Goal: Task Accomplishment & Management: Complete application form

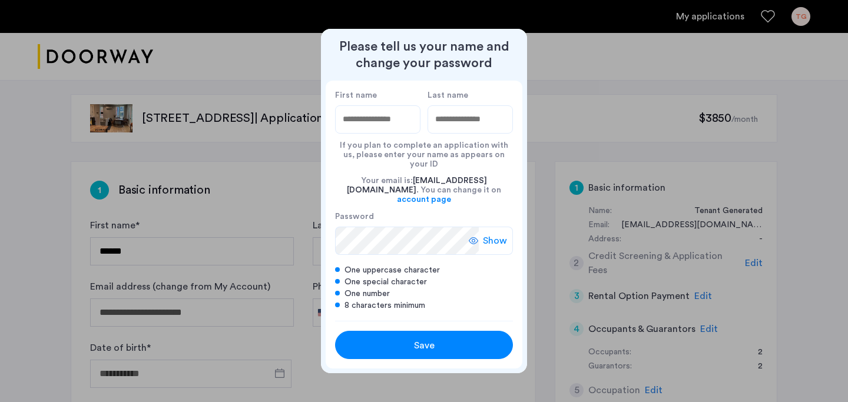
drag, startPoint x: 141, startPoint y: 121, endPoint x: 174, endPoint y: 123, distance: 33.0
click at [174, 123] on div at bounding box center [424, 201] width 848 height 402
type input "****"
type input "******"
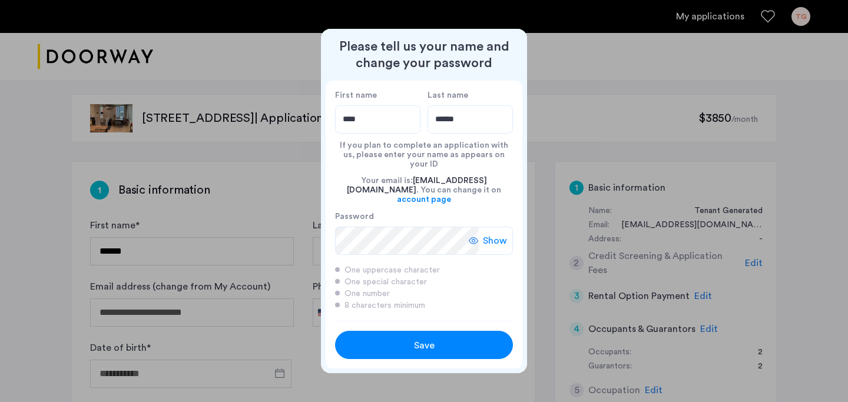
click at [384, 339] on div "Save" at bounding box center [424, 346] width 113 height 14
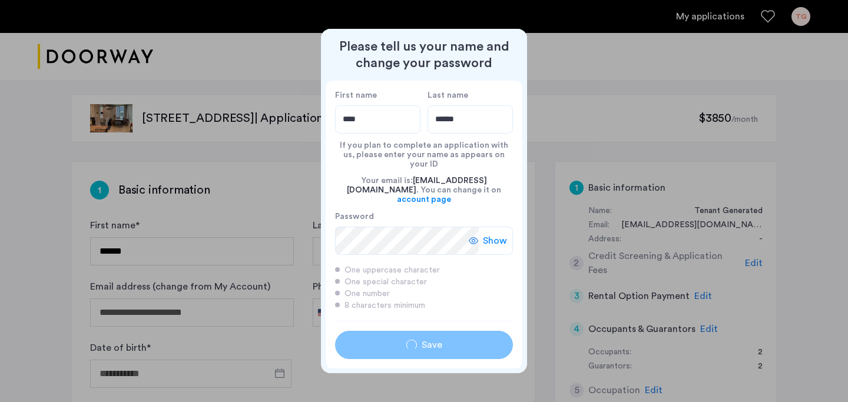
type input "****"
type input "******"
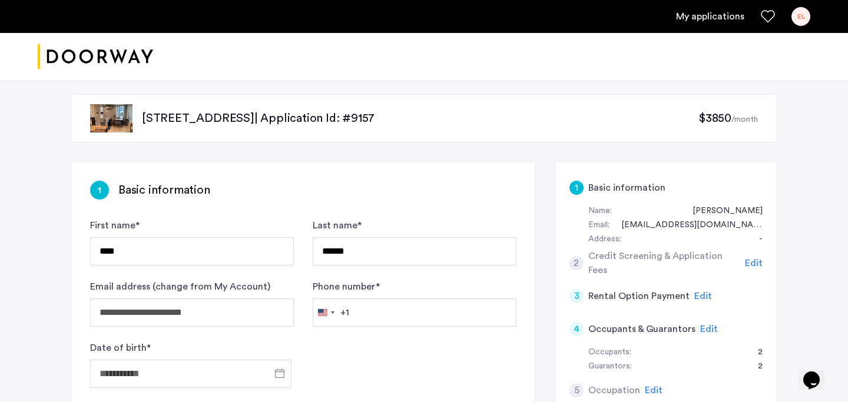
click at [220, 121] on p "[STREET_ADDRESS] | Application Id: #9157" at bounding box center [420, 118] width 557 height 16
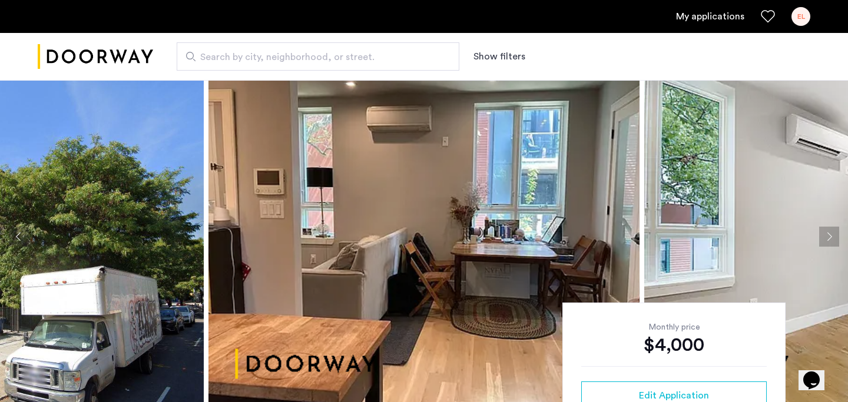
scroll to position [16, 0]
click at [830, 234] on button "Next apartment" at bounding box center [830, 236] width 20 height 20
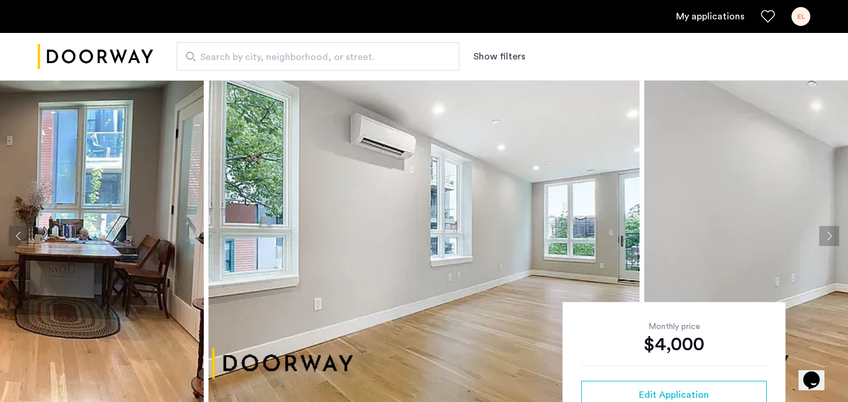
click at [830, 234] on button "Next apartment" at bounding box center [830, 236] width 20 height 20
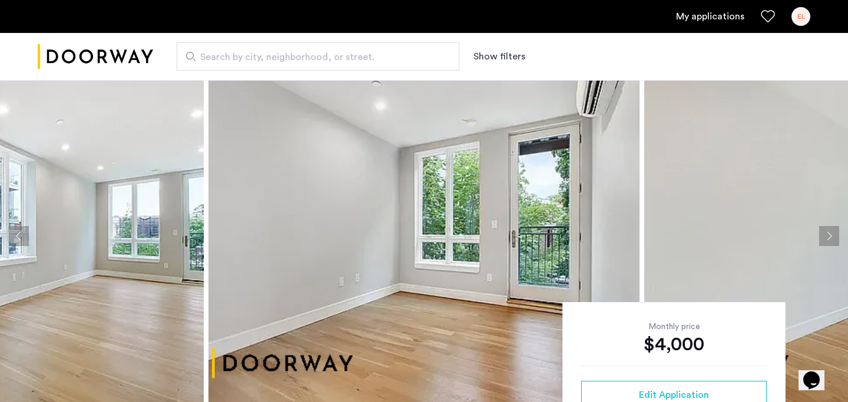
click at [830, 234] on button "Next apartment" at bounding box center [830, 236] width 20 height 20
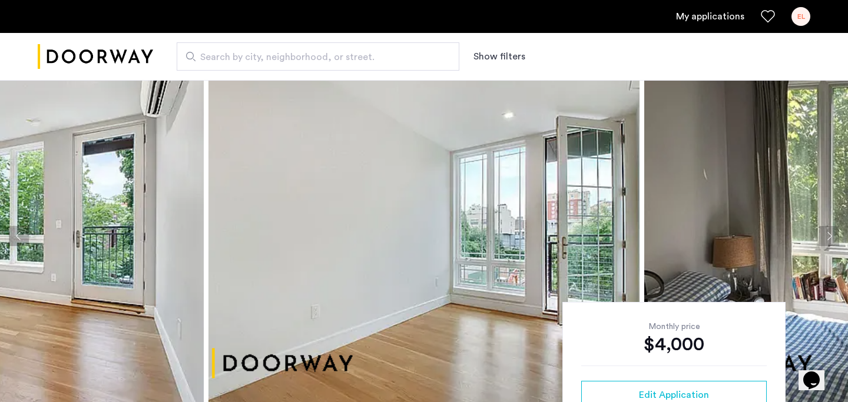
click at [830, 234] on button "Next apartment" at bounding box center [830, 236] width 20 height 20
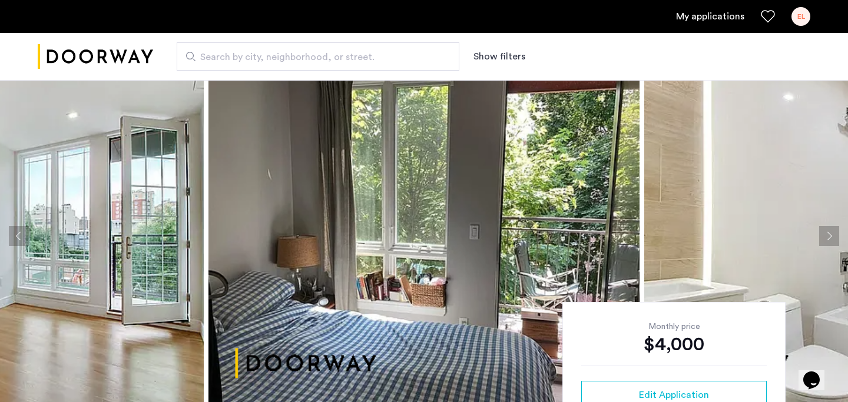
click at [830, 234] on button "Next apartment" at bounding box center [830, 236] width 20 height 20
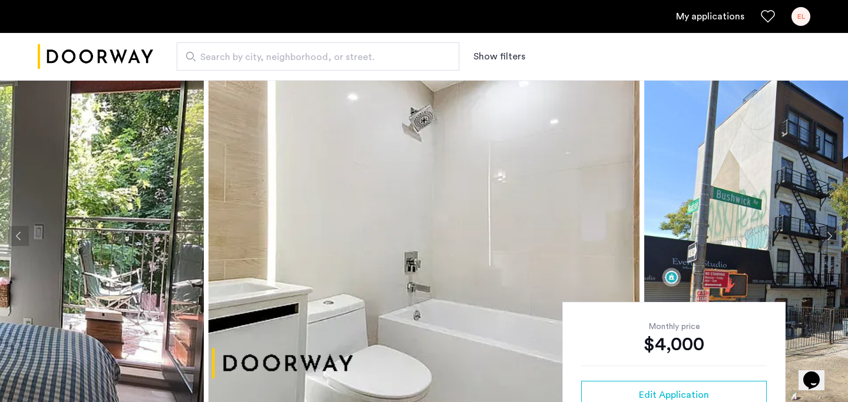
click at [830, 234] on button "Next apartment" at bounding box center [830, 236] width 20 height 20
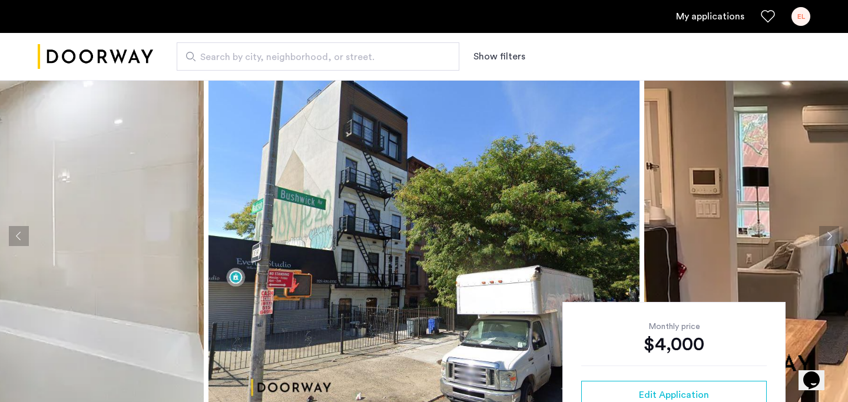
click at [830, 234] on button "Next apartment" at bounding box center [830, 236] width 20 height 20
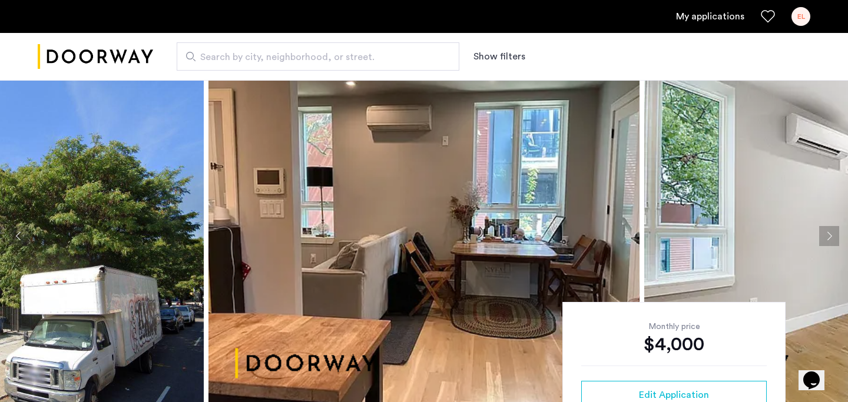
click at [830, 234] on button "Next apartment" at bounding box center [830, 236] width 20 height 20
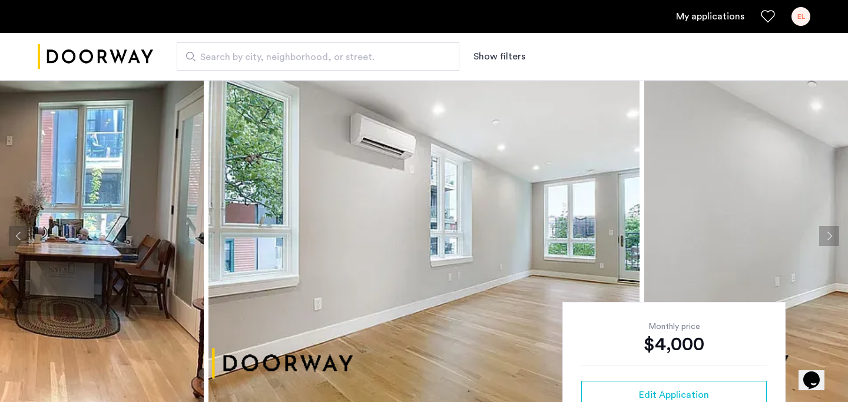
click at [830, 234] on button "Next apartment" at bounding box center [830, 236] width 20 height 20
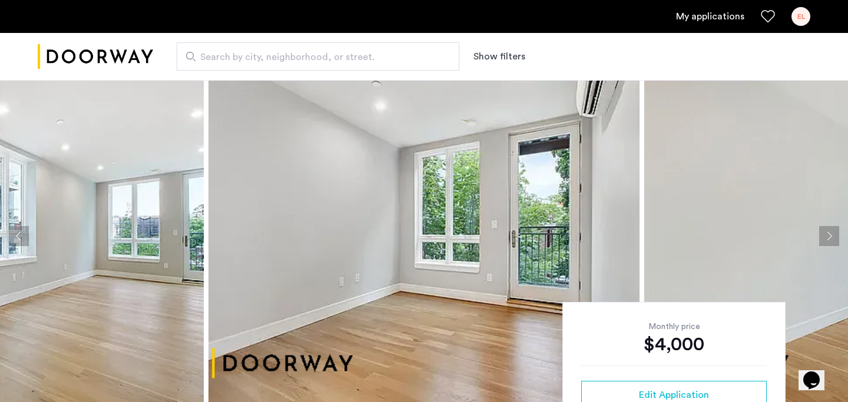
click at [830, 234] on button "Next apartment" at bounding box center [830, 236] width 20 height 20
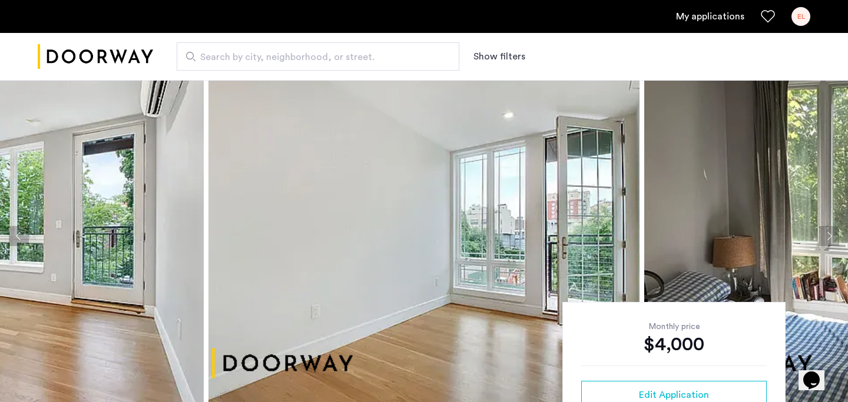
click at [830, 234] on button "Next apartment" at bounding box center [830, 236] width 20 height 20
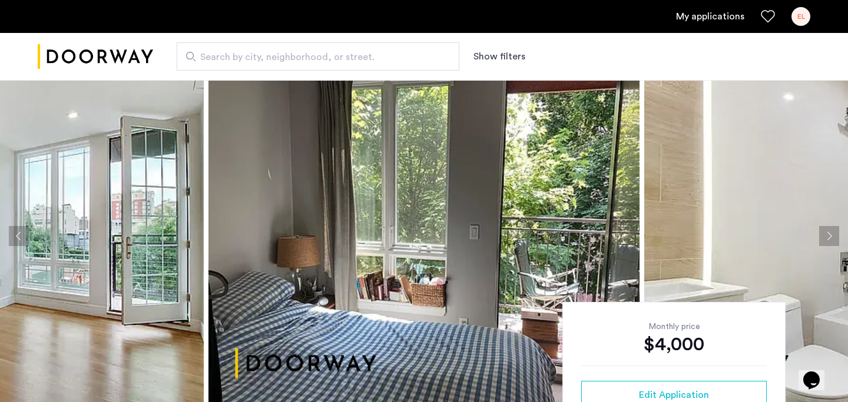
click at [830, 234] on button "Next apartment" at bounding box center [830, 236] width 20 height 20
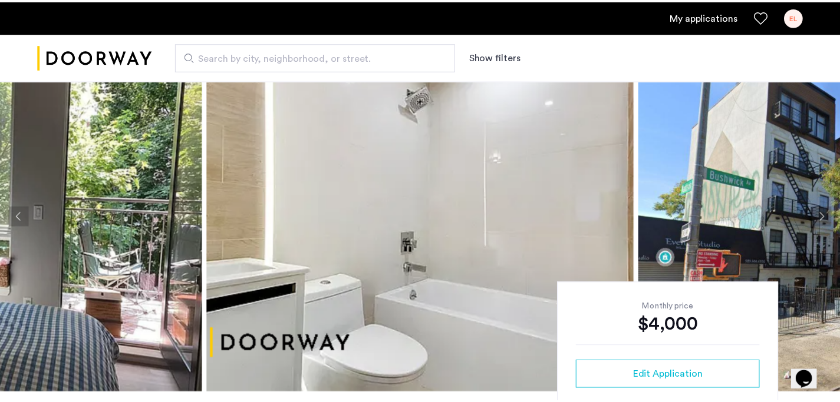
scroll to position [41, 0]
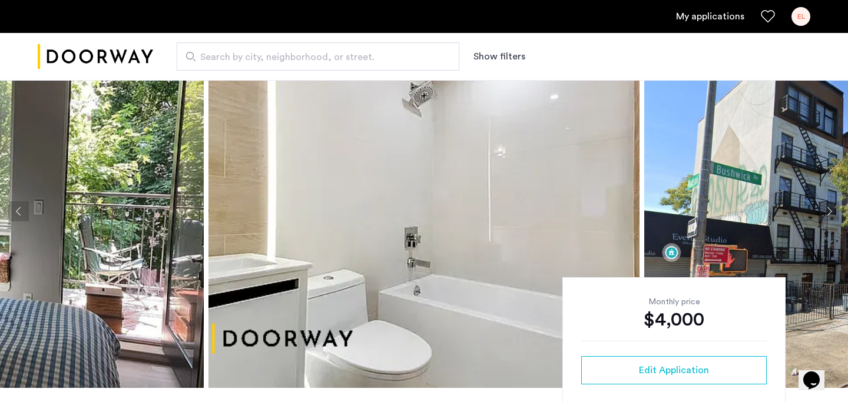
click at [828, 209] on button "Next apartment" at bounding box center [830, 211] width 20 height 20
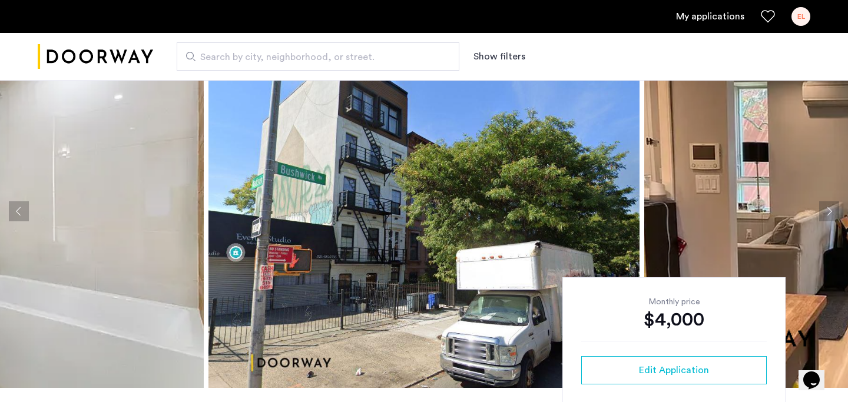
click at [828, 209] on button "Next apartment" at bounding box center [830, 211] width 20 height 20
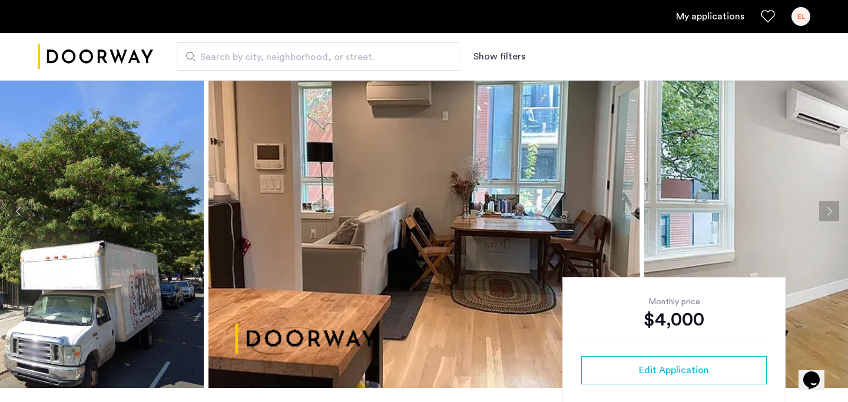
click at [828, 209] on button "Next apartment" at bounding box center [830, 211] width 20 height 20
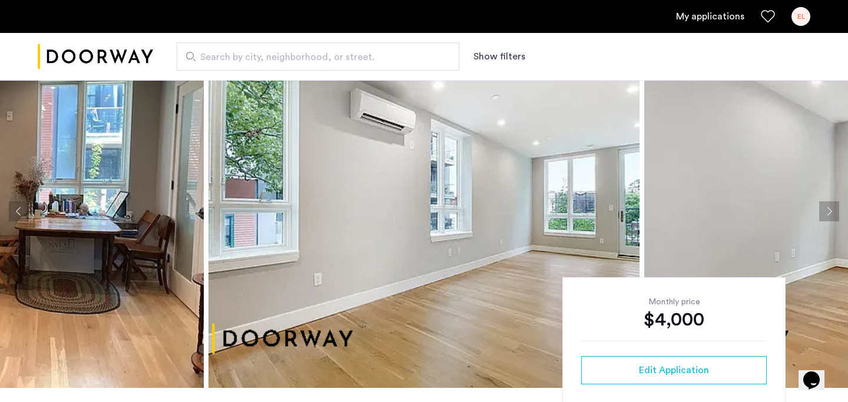
click at [828, 209] on button "Next apartment" at bounding box center [830, 211] width 20 height 20
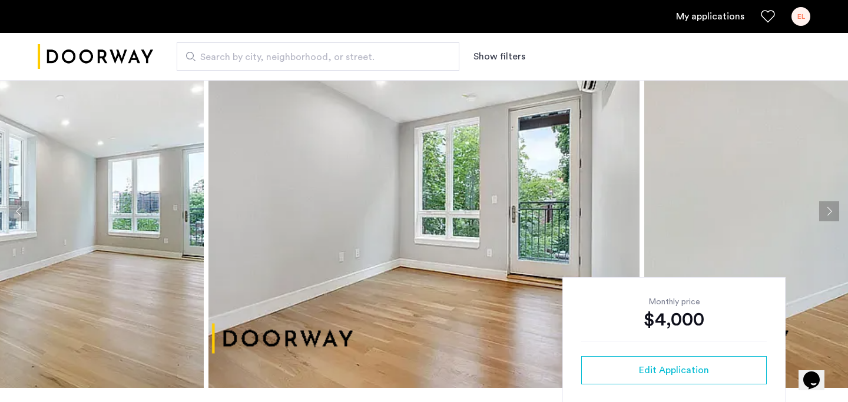
click at [828, 209] on button "Next apartment" at bounding box center [830, 211] width 20 height 20
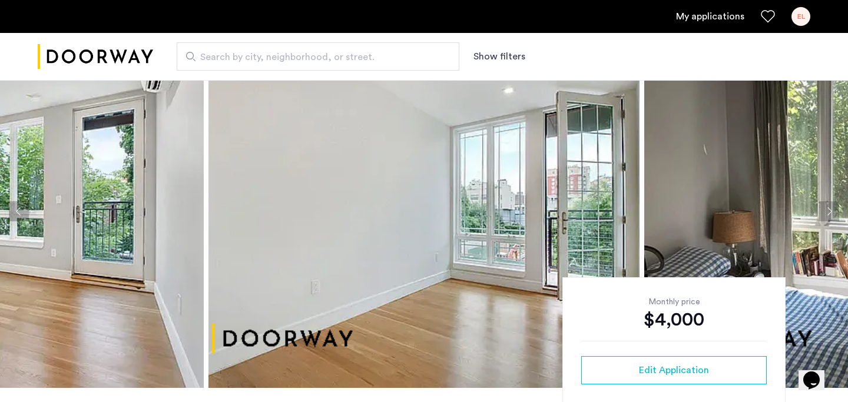
click at [828, 209] on button "Next apartment" at bounding box center [830, 211] width 20 height 20
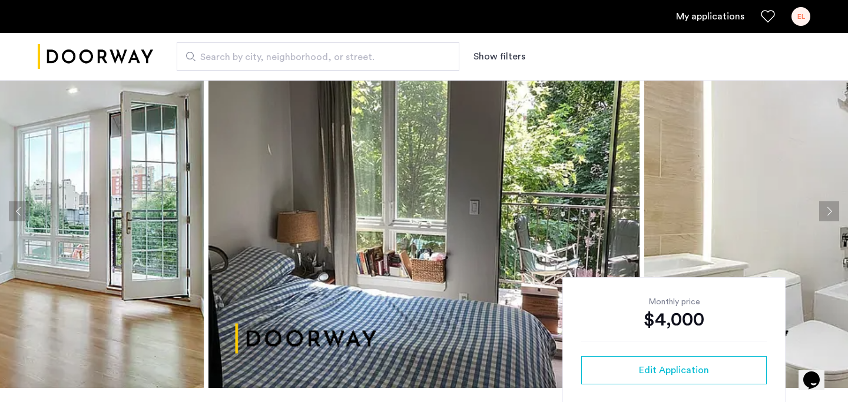
click at [828, 209] on button "Next apartment" at bounding box center [830, 211] width 20 height 20
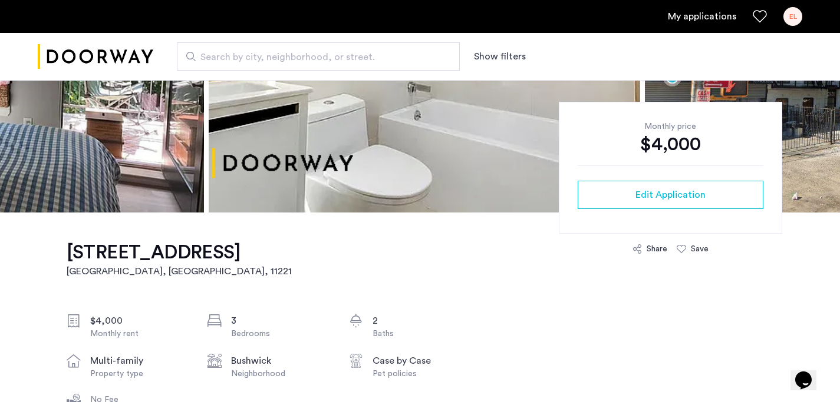
scroll to position [0, 0]
